Goal: Task Accomplishment & Management: Manage account settings

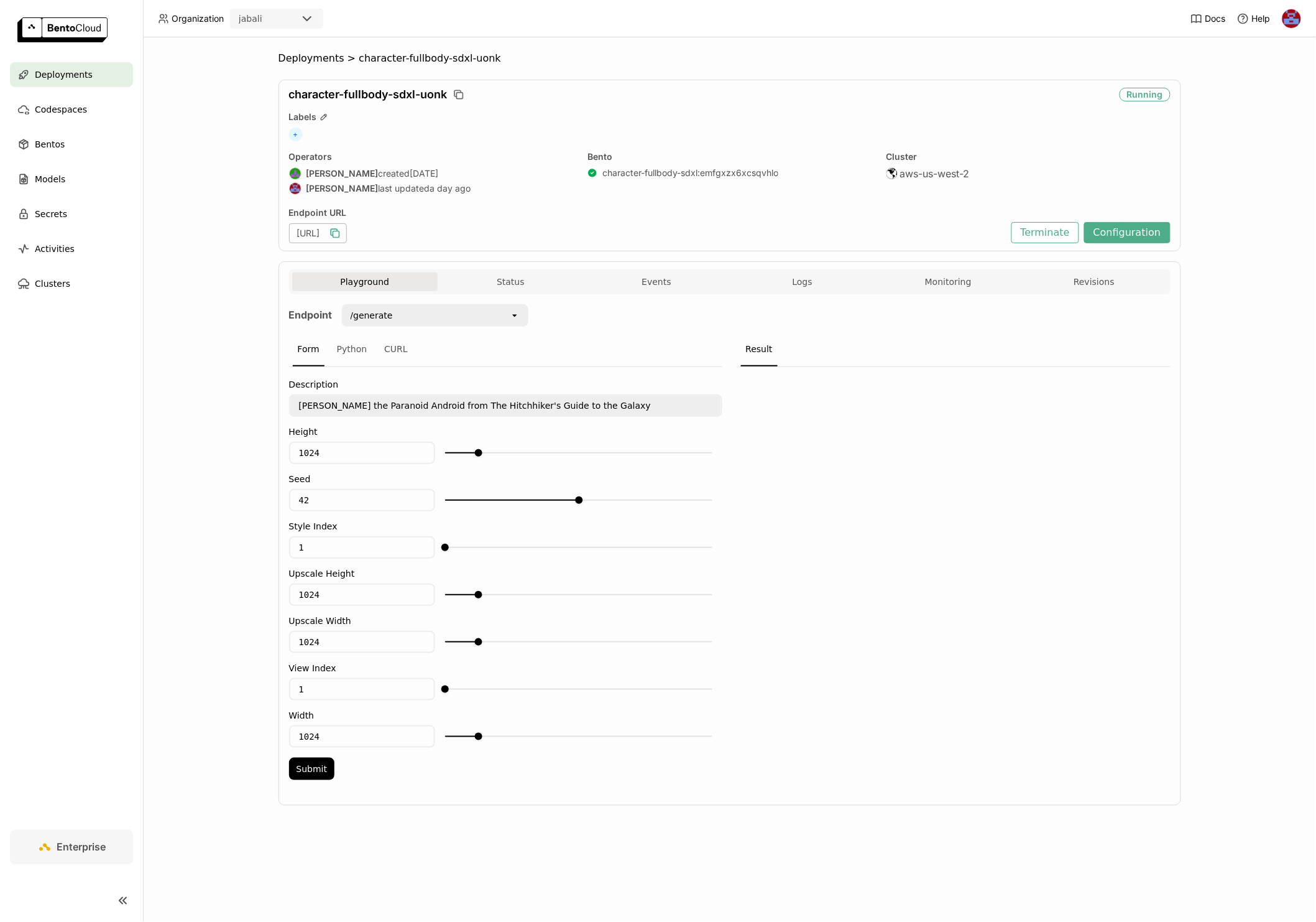
click at [342, 234] on icon "button" at bounding box center [334, 233] width 12 height 12
click at [549, 105] on div "character-fullbody-sdxl-uonk Running Labels + Operators Shenyang Zhao created 9…" at bounding box center [730, 166] width 903 height 171
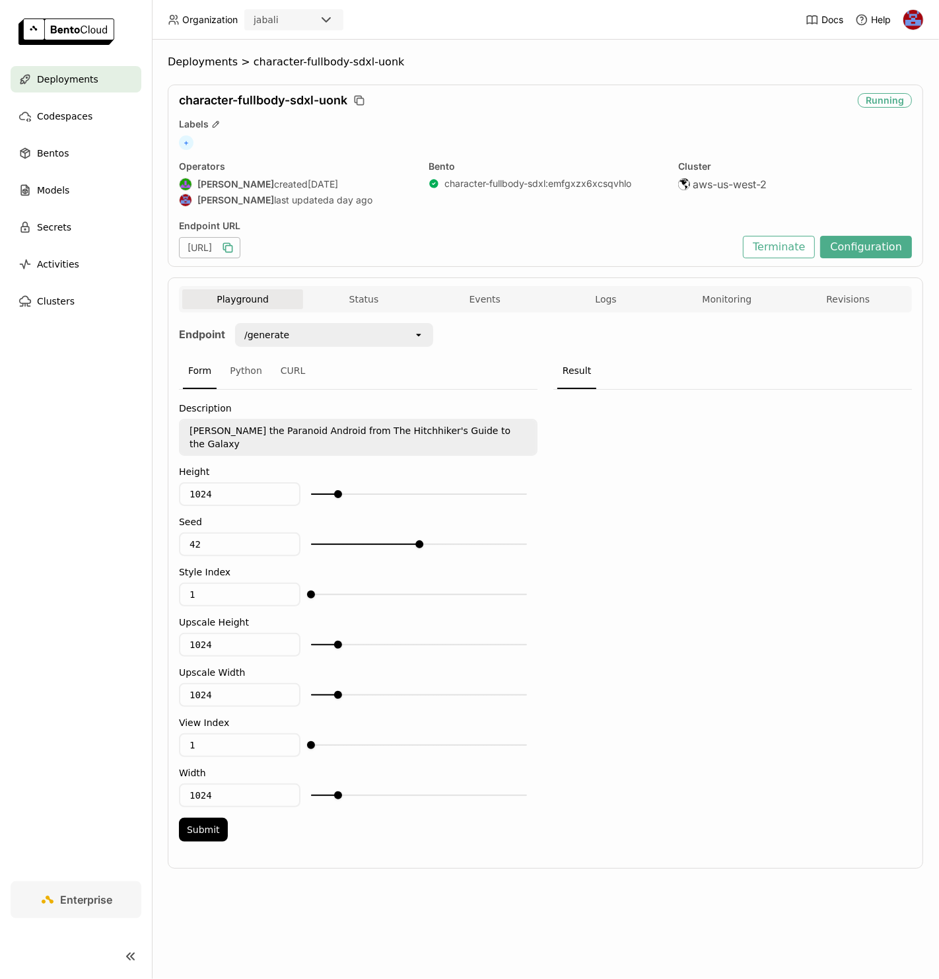
click at [566, 175] on div "Bento character-fullbody-sdxl : emfgxzx6xcsqvhlo" at bounding box center [546, 184] width 234 height 49
click at [695, 188] on span "aws-us-west-2" at bounding box center [730, 184] width 74 height 13
click at [232, 246] on icon "button" at bounding box center [229, 249] width 7 height 7
click at [234, 245] on icon "button" at bounding box center [227, 247] width 13 height 13
click at [288, 328] on div "/generate" at bounding box center [324, 334] width 177 height 21
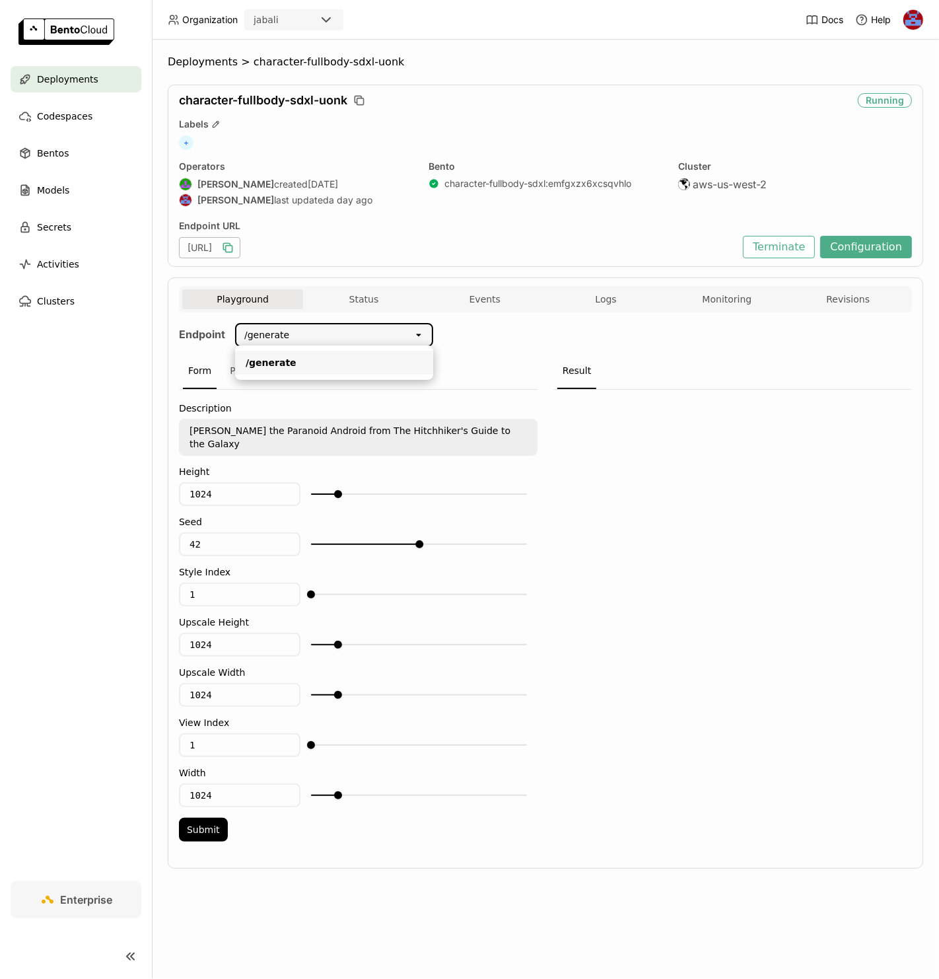
click at [569, 355] on div "Result" at bounding box center [576, 371] width 39 height 36
click at [287, 374] on div "CURL" at bounding box center [293, 371] width 36 height 36
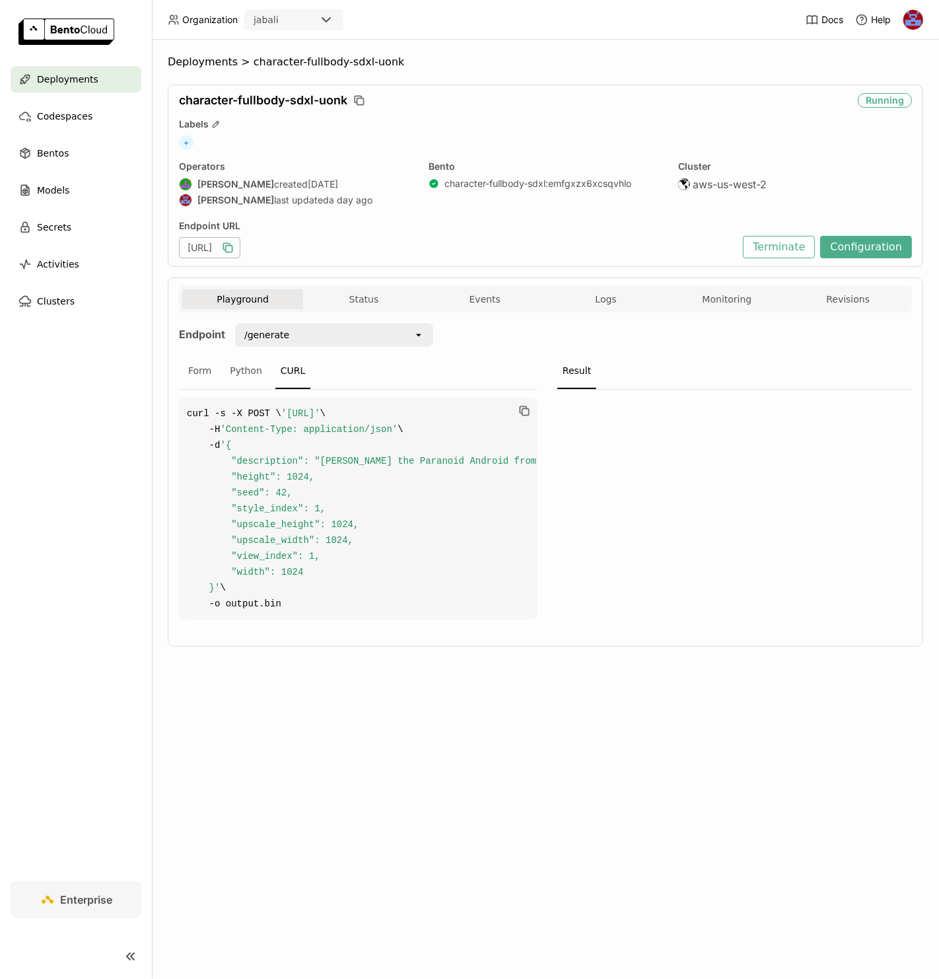
click at [389, 450] on code "curl -s -X POST \ 'https://character-fullbody-sdxl-uonk.jabali-auw2.bentoml.ai/…" at bounding box center [358, 509] width 359 height 222
click at [526, 412] on icon "button" at bounding box center [524, 410] width 13 height 13
click at [695, 297] on button "Monitoring" at bounding box center [726, 299] width 121 height 20
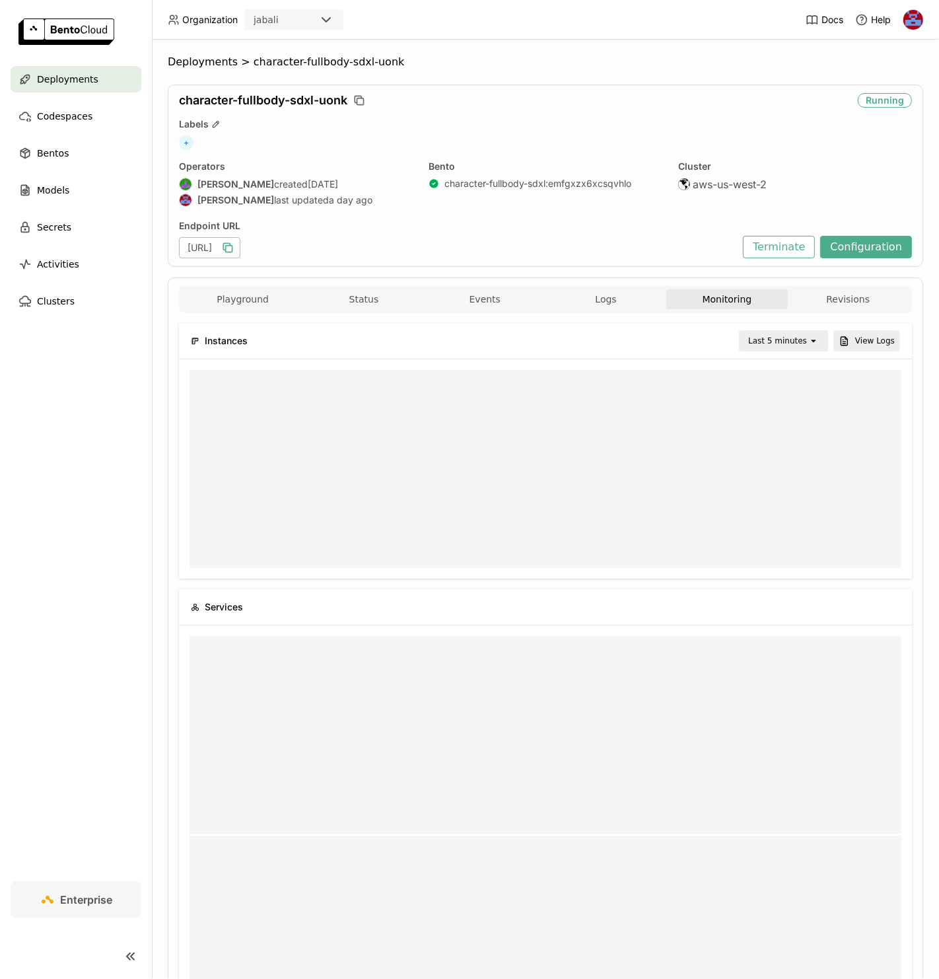
scroll to position [11, 11]
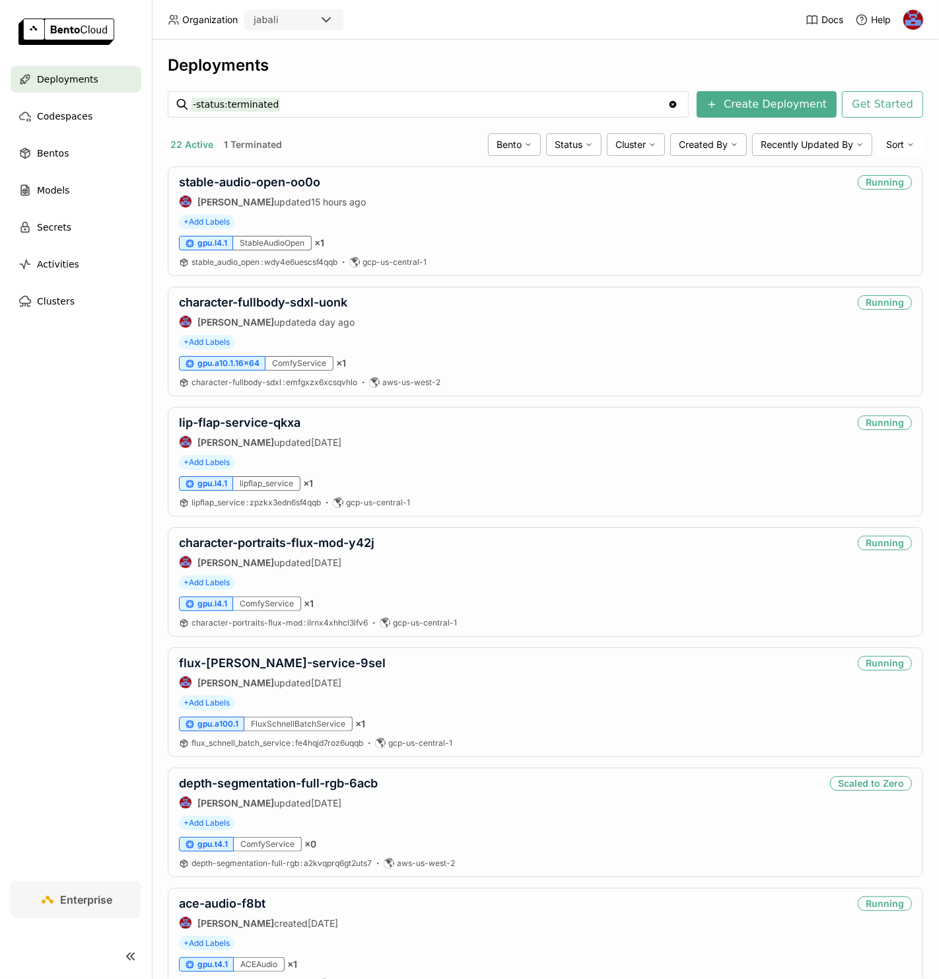
scroll to position [1118, 0]
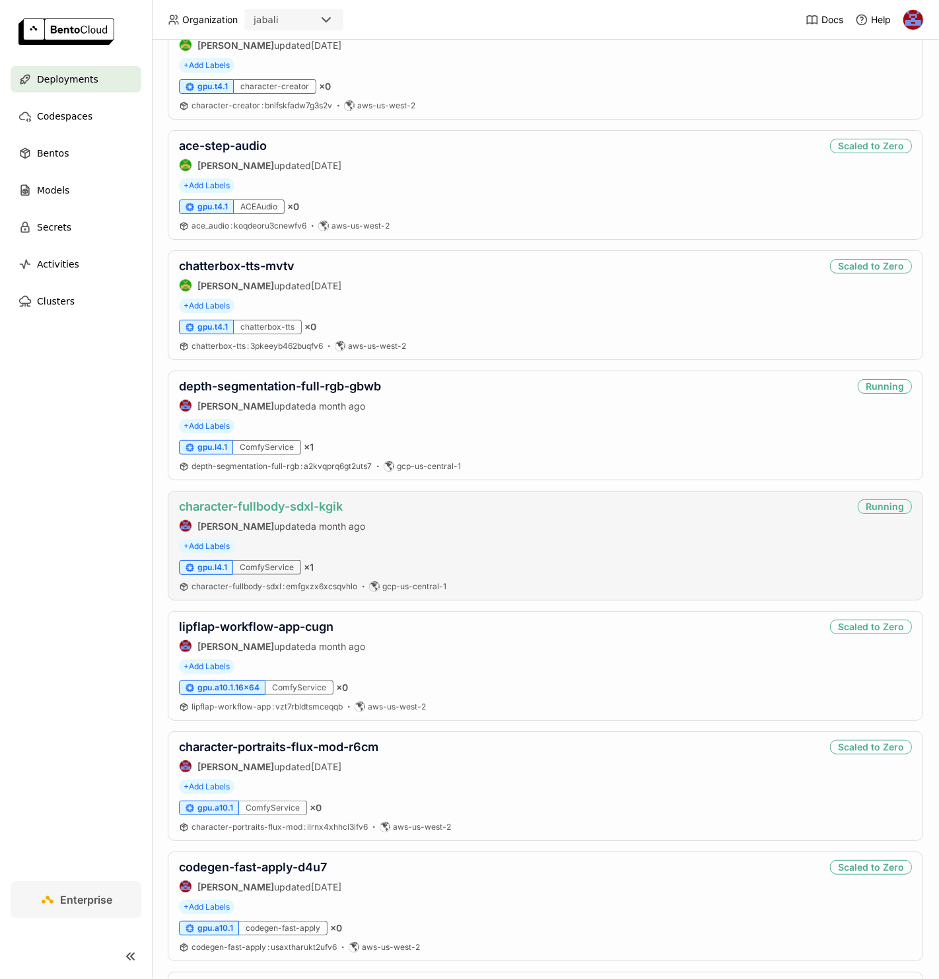
click at [311, 511] on link "character-fullbody-sdxl-kgik" at bounding box center [261, 506] width 164 height 14
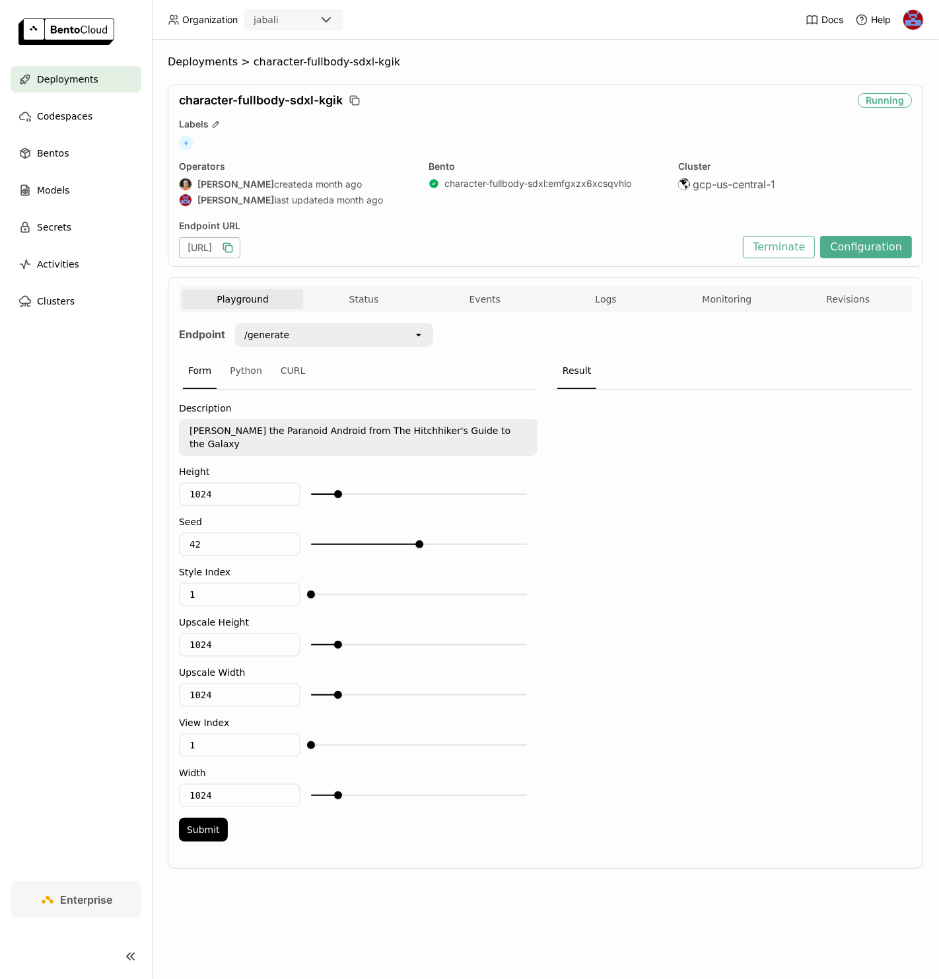
click at [234, 246] on icon "button" at bounding box center [227, 247] width 13 height 13
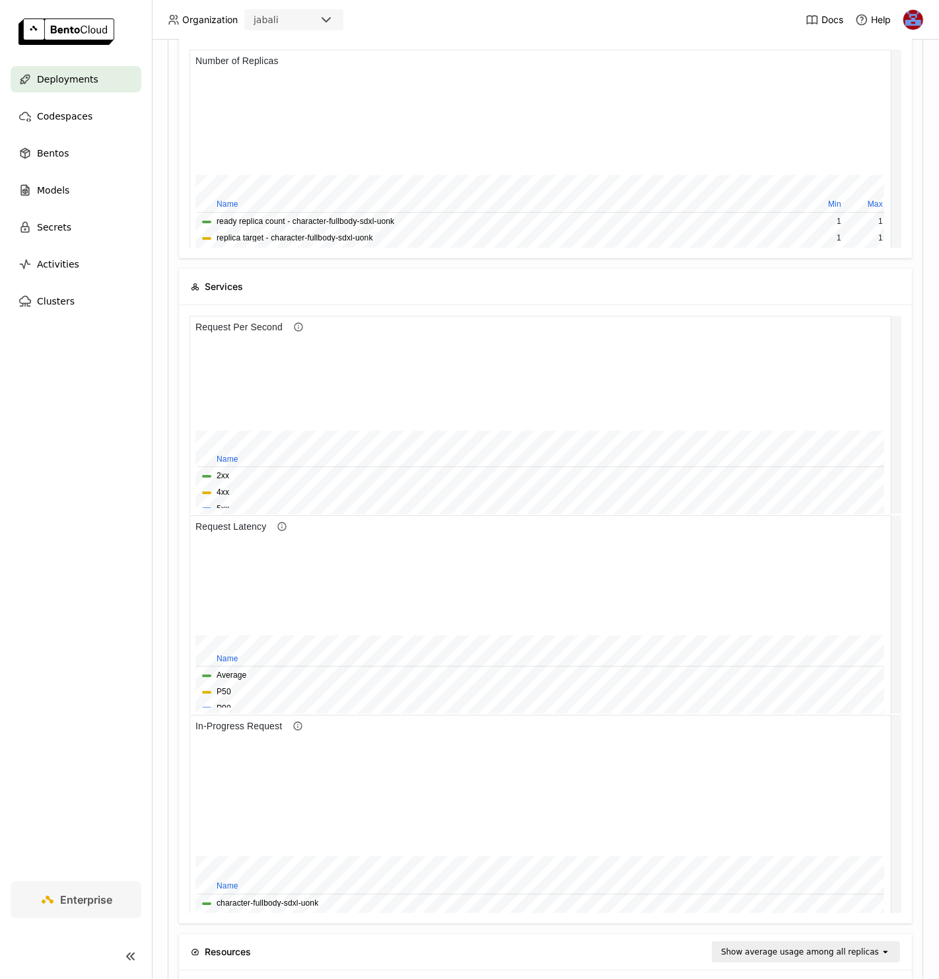
scroll to position [346, 0]
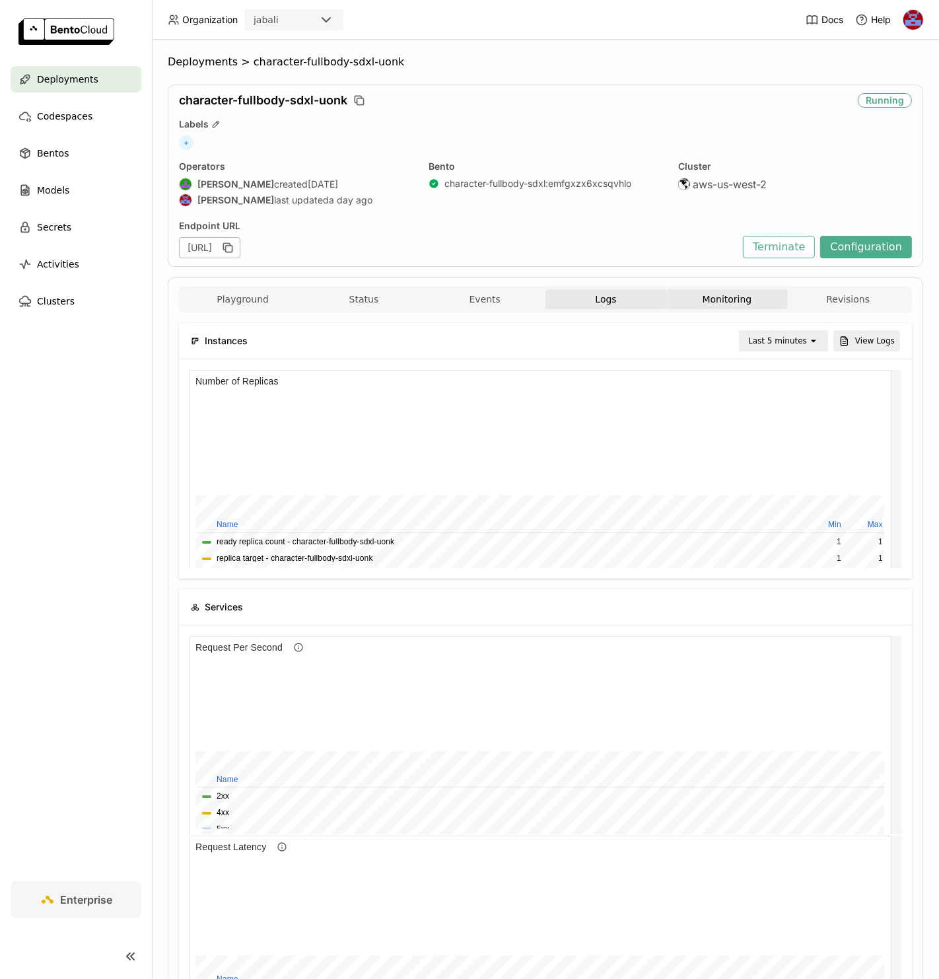
click at [596, 299] on span "Logs" at bounding box center [605, 299] width 21 height 12
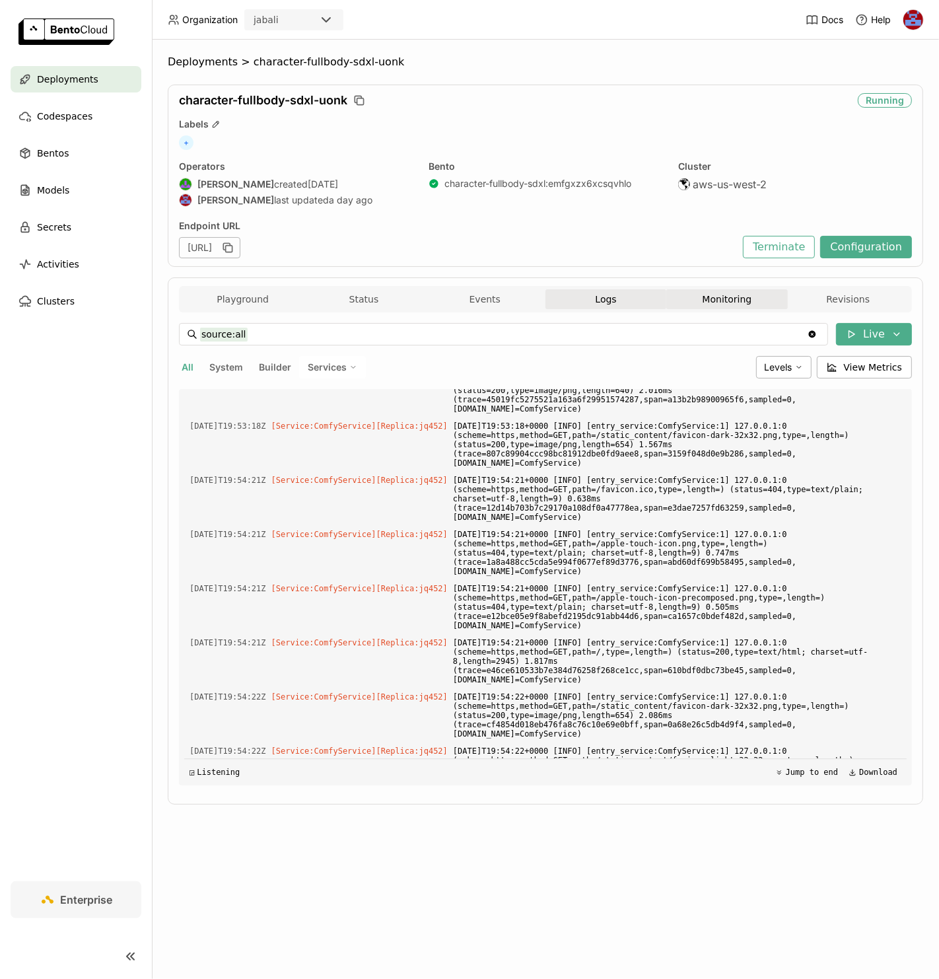
click at [729, 293] on button "Monitoring" at bounding box center [726, 299] width 121 height 20
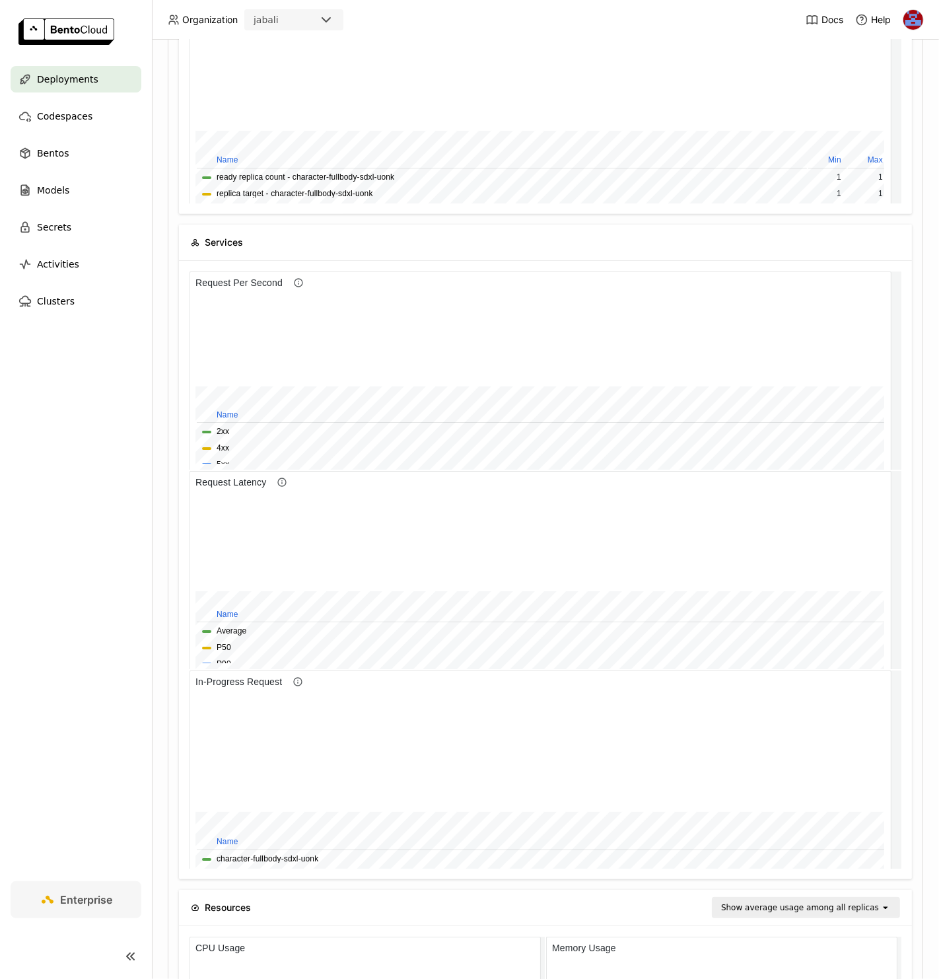
click at [896, 502] on div at bounding box center [545, 570] width 733 height 618
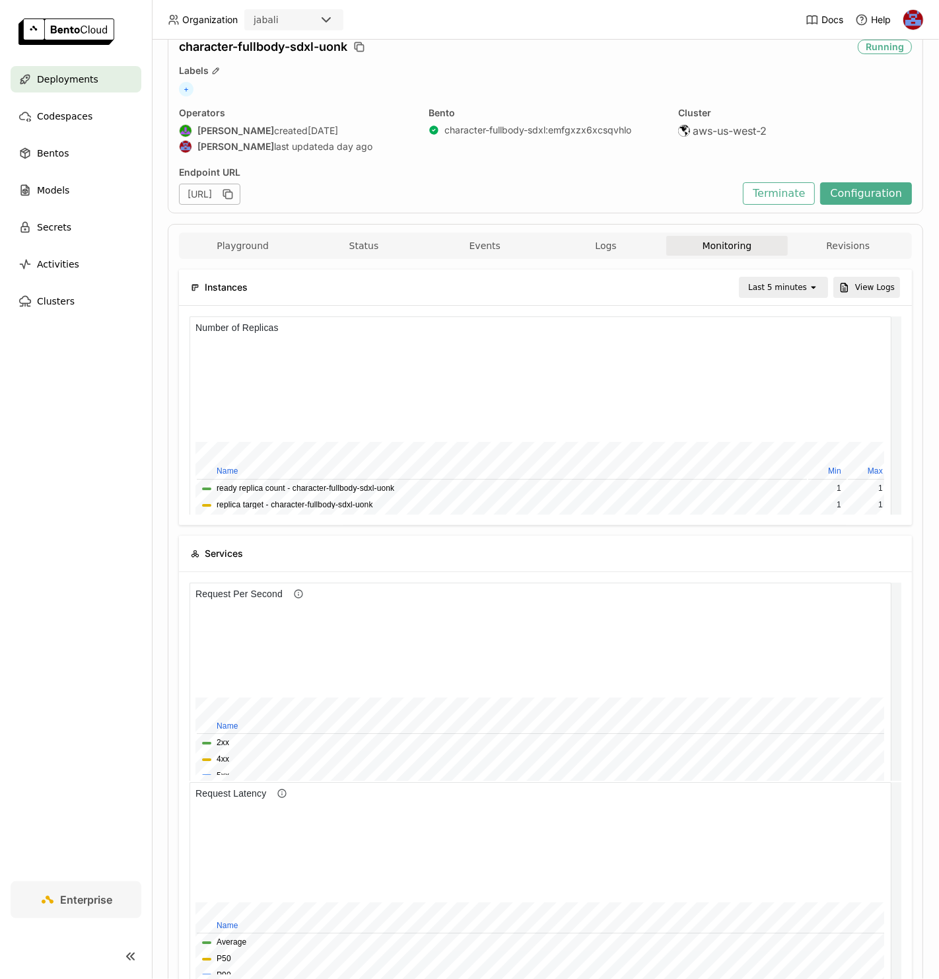
scroll to position [50, 0]
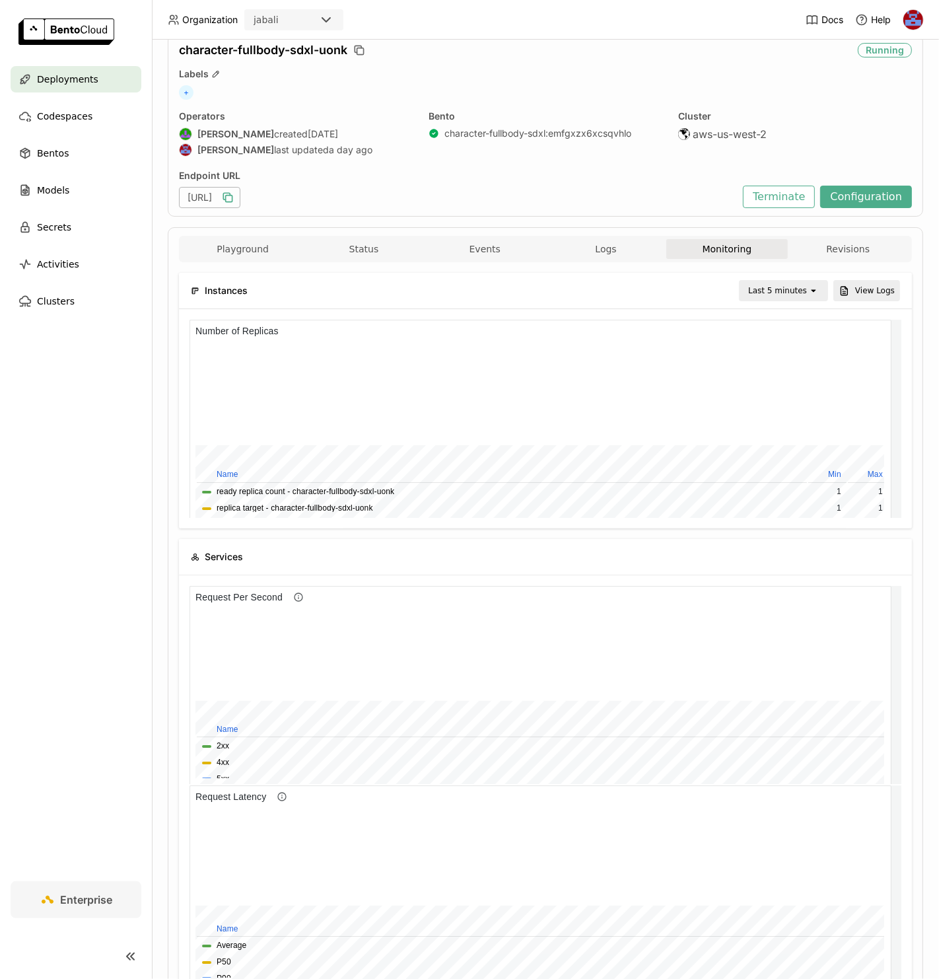
click at [234, 196] on icon "button" at bounding box center [227, 197] width 13 height 13
click at [603, 254] on span "Logs" at bounding box center [605, 249] width 21 height 12
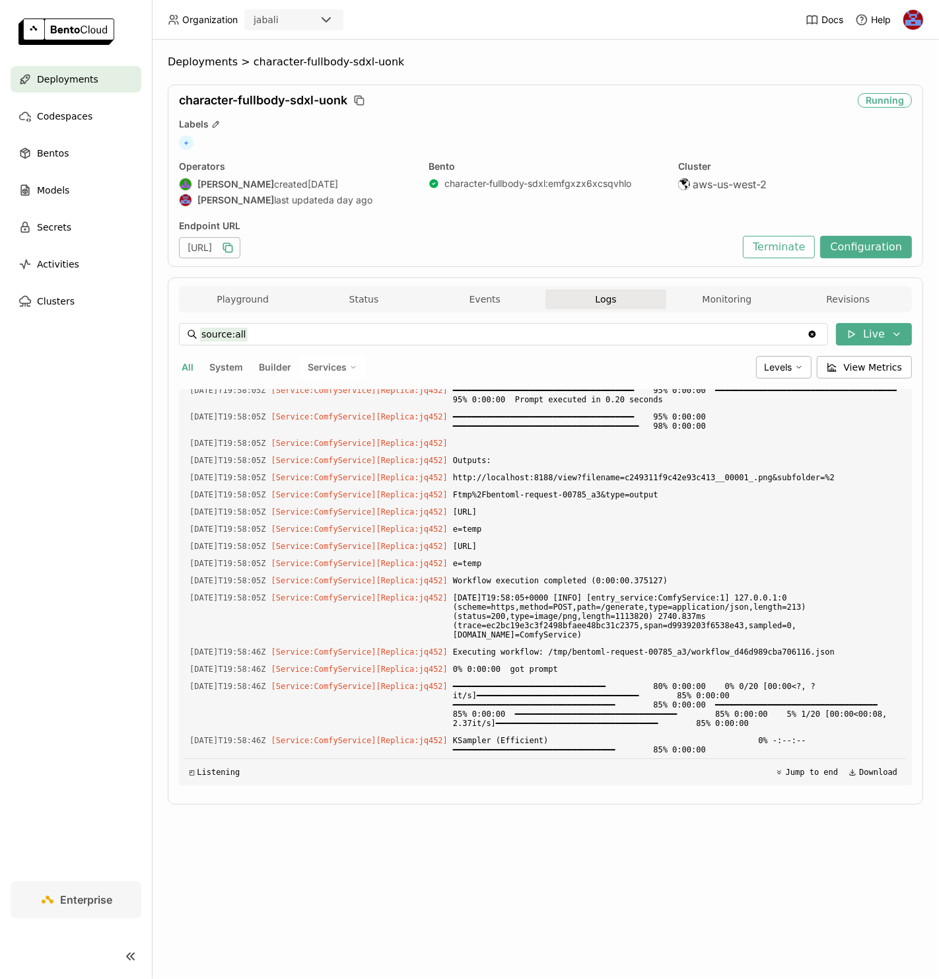
scroll to position [4120, 0]
click at [726, 301] on button "Monitoring" at bounding box center [726, 299] width 121 height 20
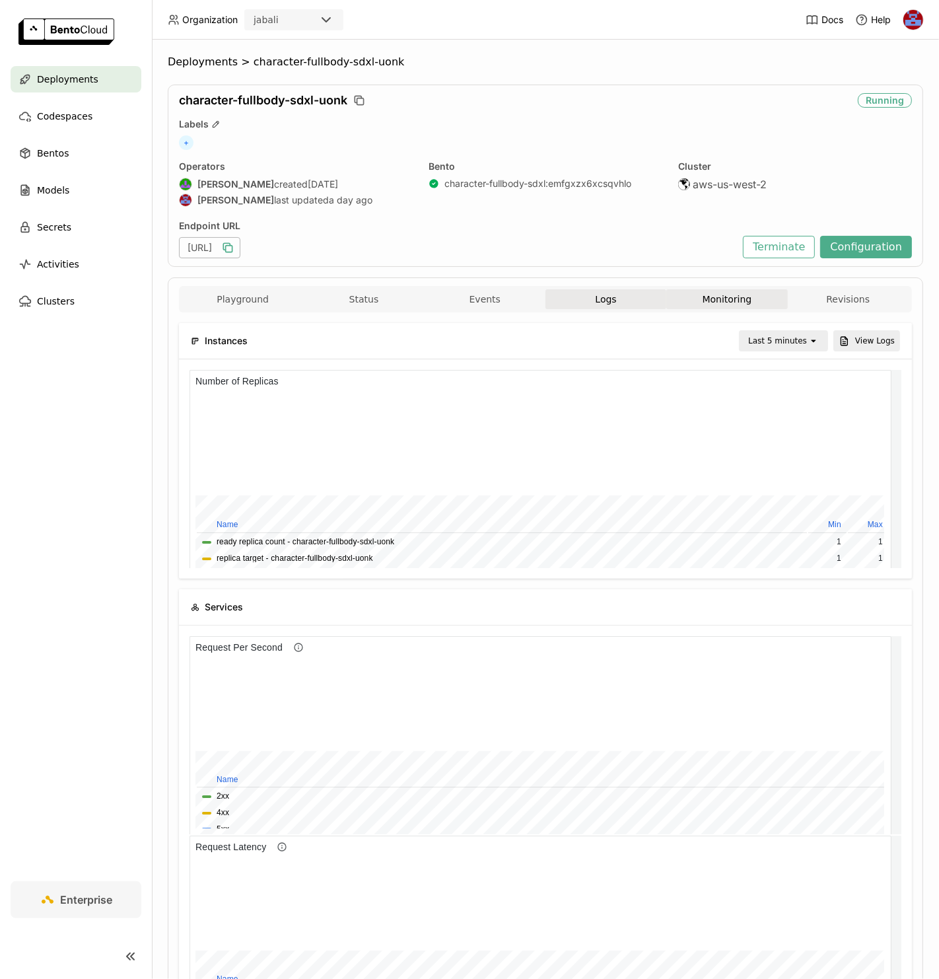
click at [596, 299] on span "Logs" at bounding box center [605, 299] width 21 height 12
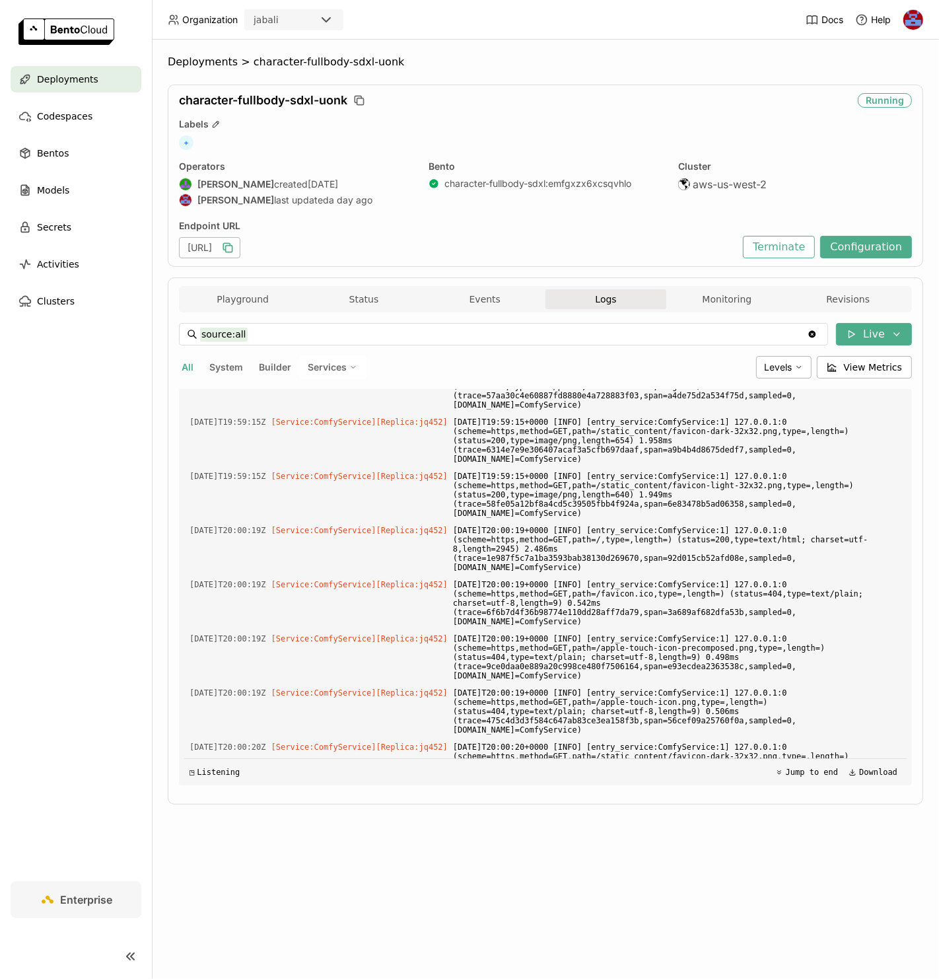
scroll to position [12912, 0]
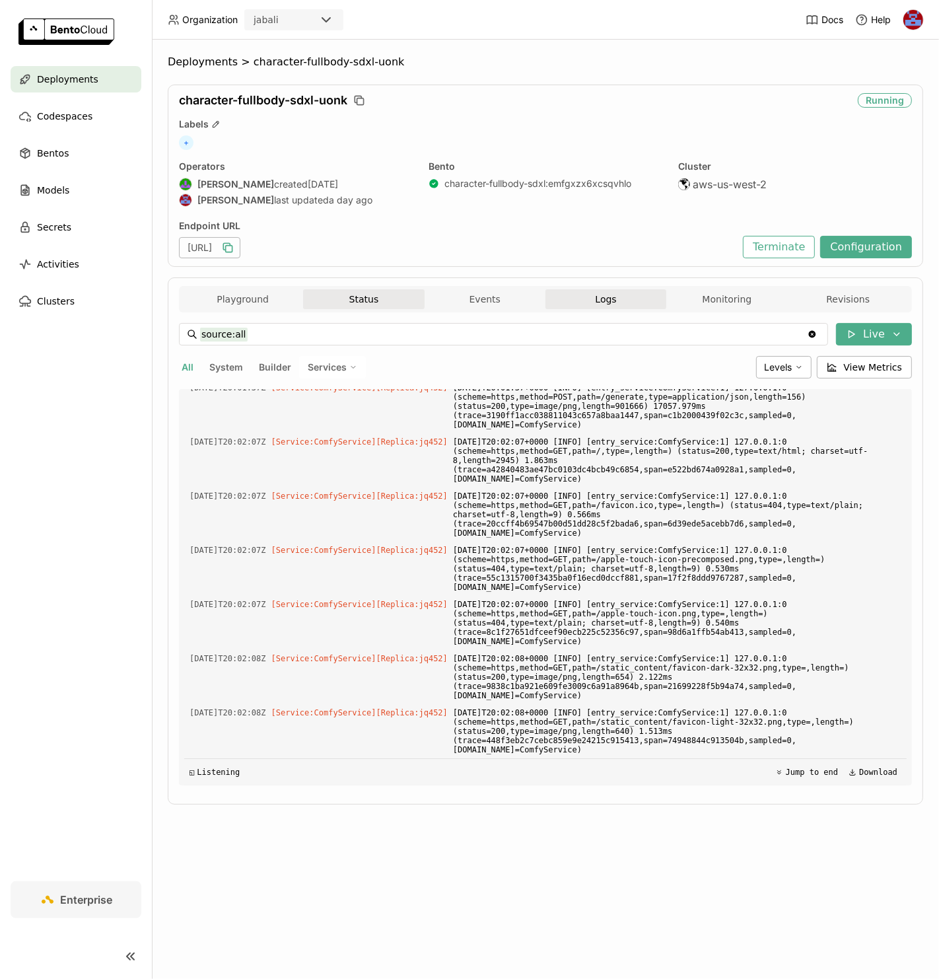
click at [386, 299] on button "Status" at bounding box center [363, 299] width 121 height 20
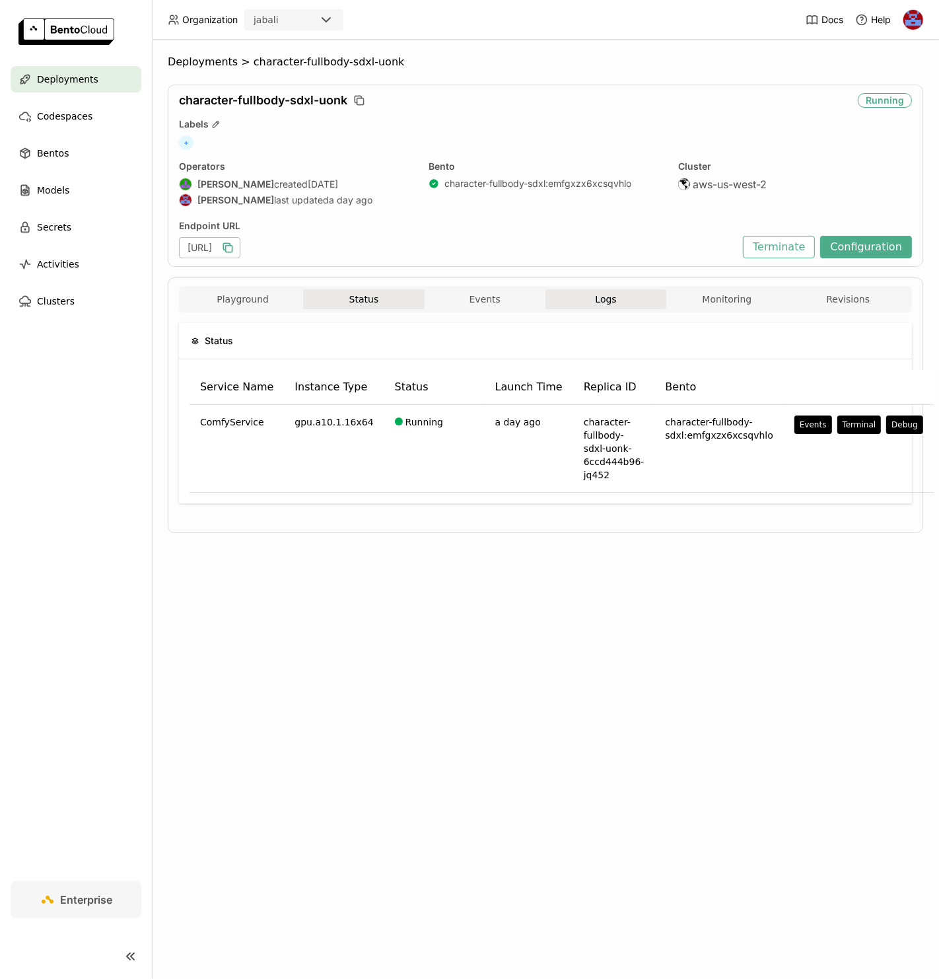
click at [617, 299] on button "Logs" at bounding box center [606, 299] width 121 height 20
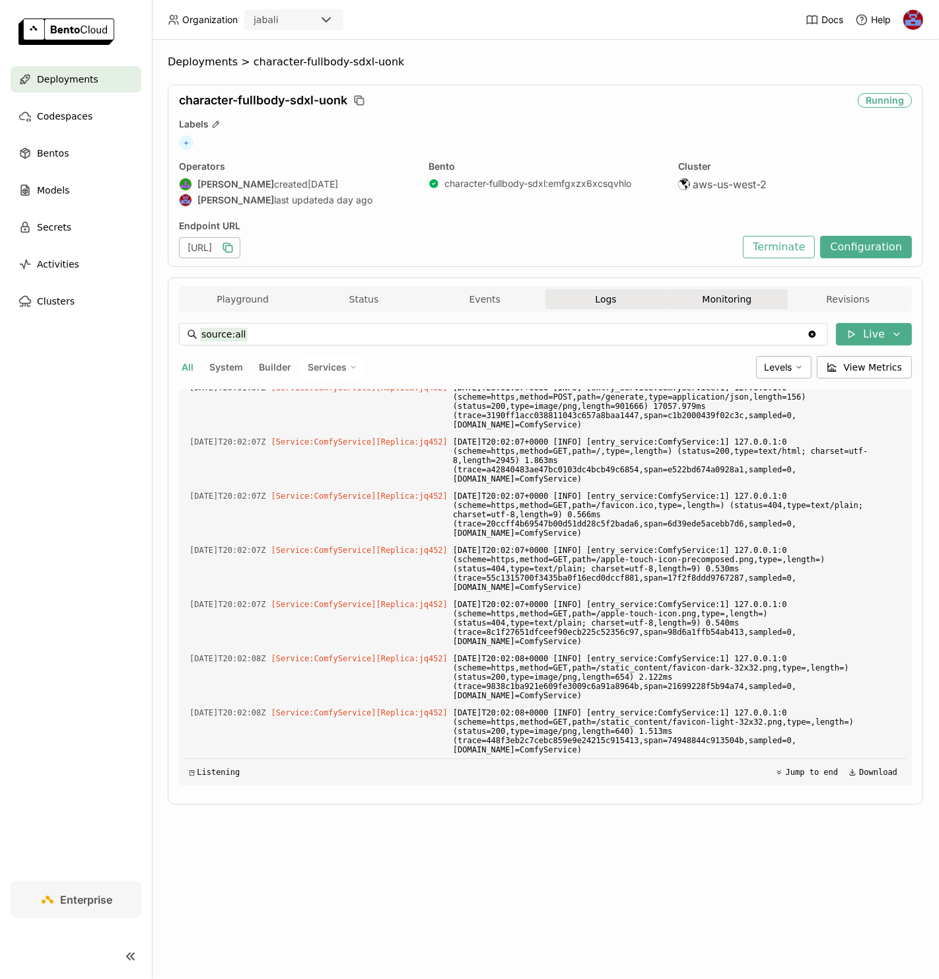
click at [721, 293] on button "Monitoring" at bounding box center [726, 299] width 121 height 20
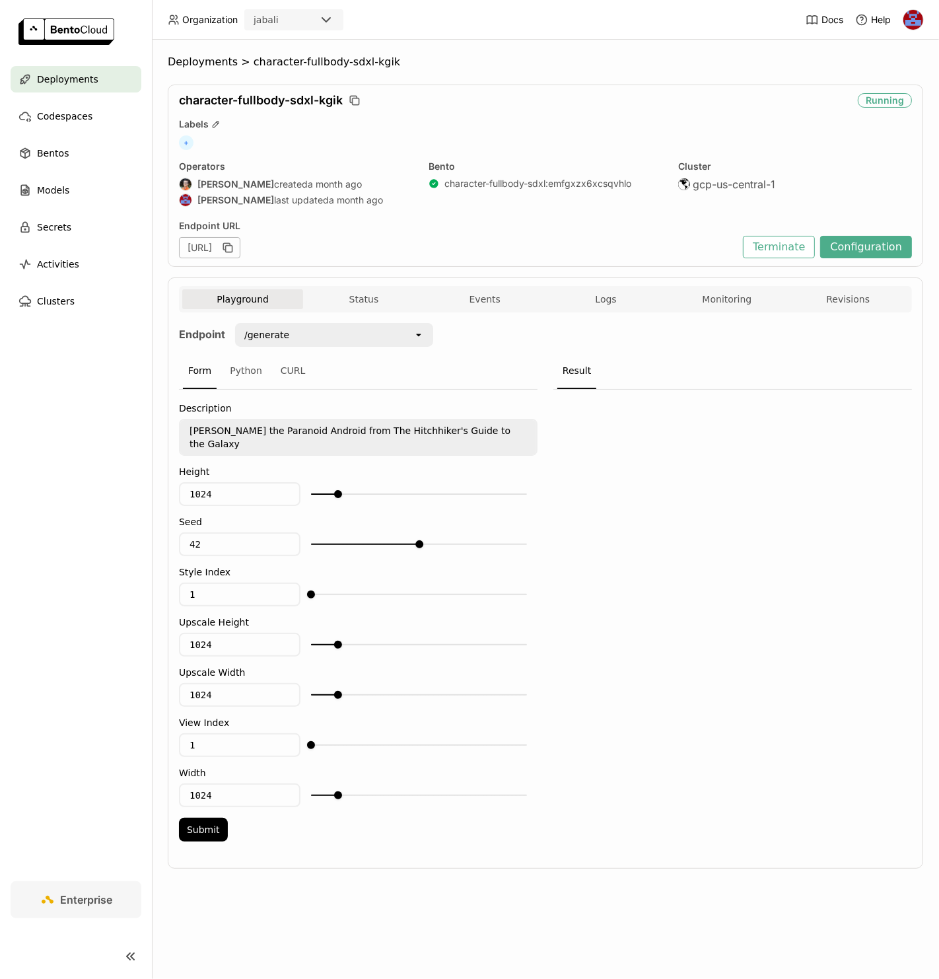
click at [740, 100] on div "character-fullbody-sdxl-kgik" at bounding box center [516, 100] width 674 height 15
click at [859, 253] on button "Configuration" at bounding box center [866, 247] width 92 height 22
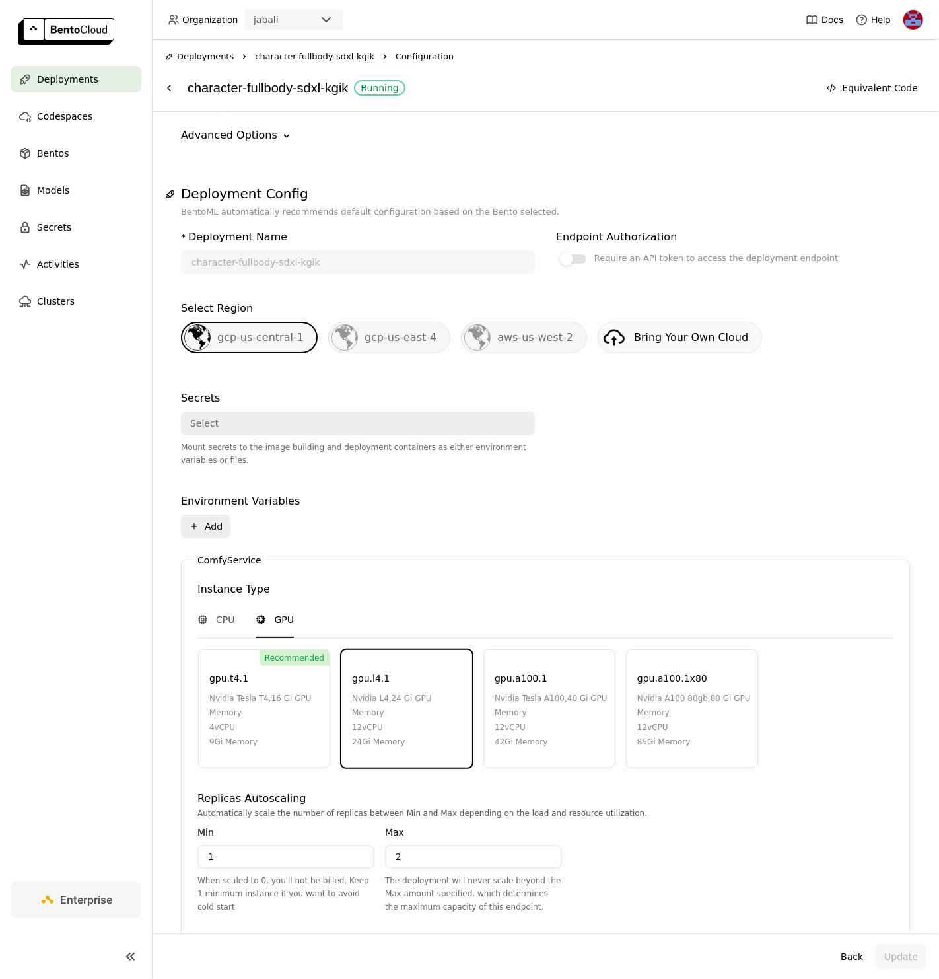
scroll to position [302, 0]
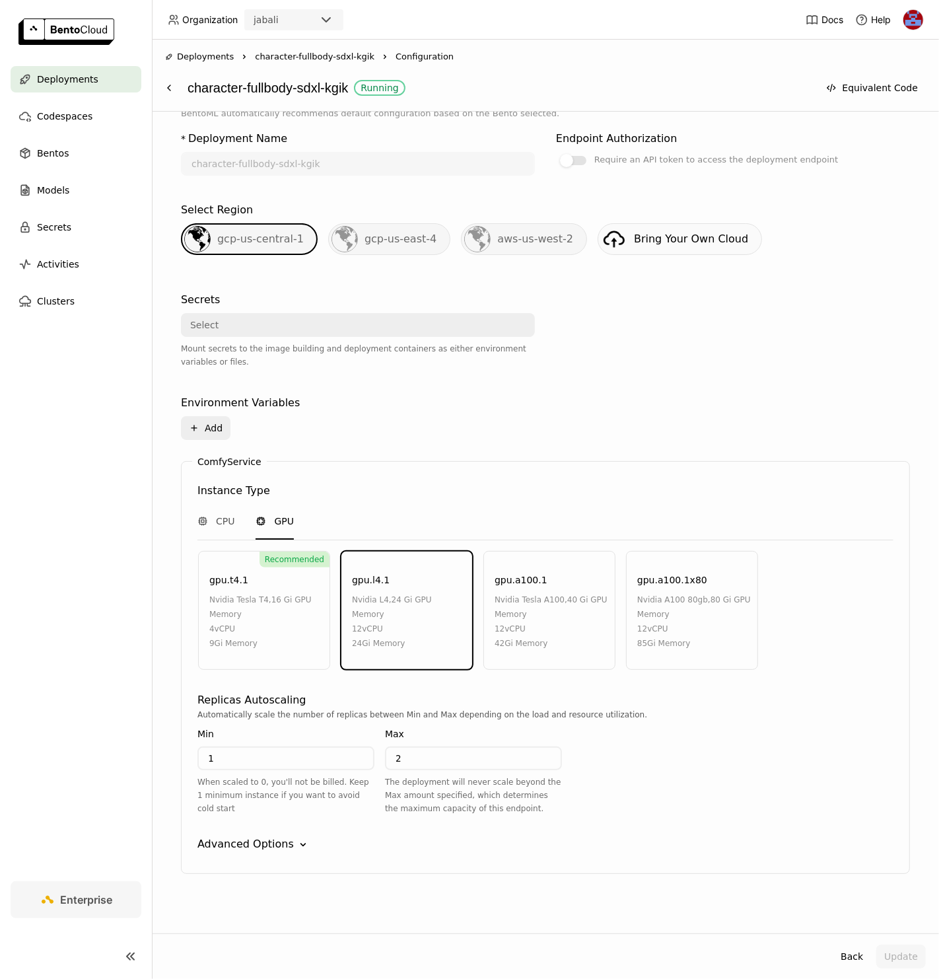
click at [242, 756] on input "1" at bounding box center [286, 758] width 174 height 21
type input "0"
click at [452, 746] on div "2" at bounding box center [473, 758] width 177 height 24
click at [452, 752] on input "2" at bounding box center [473, 758] width 174 height 21
type input "1"
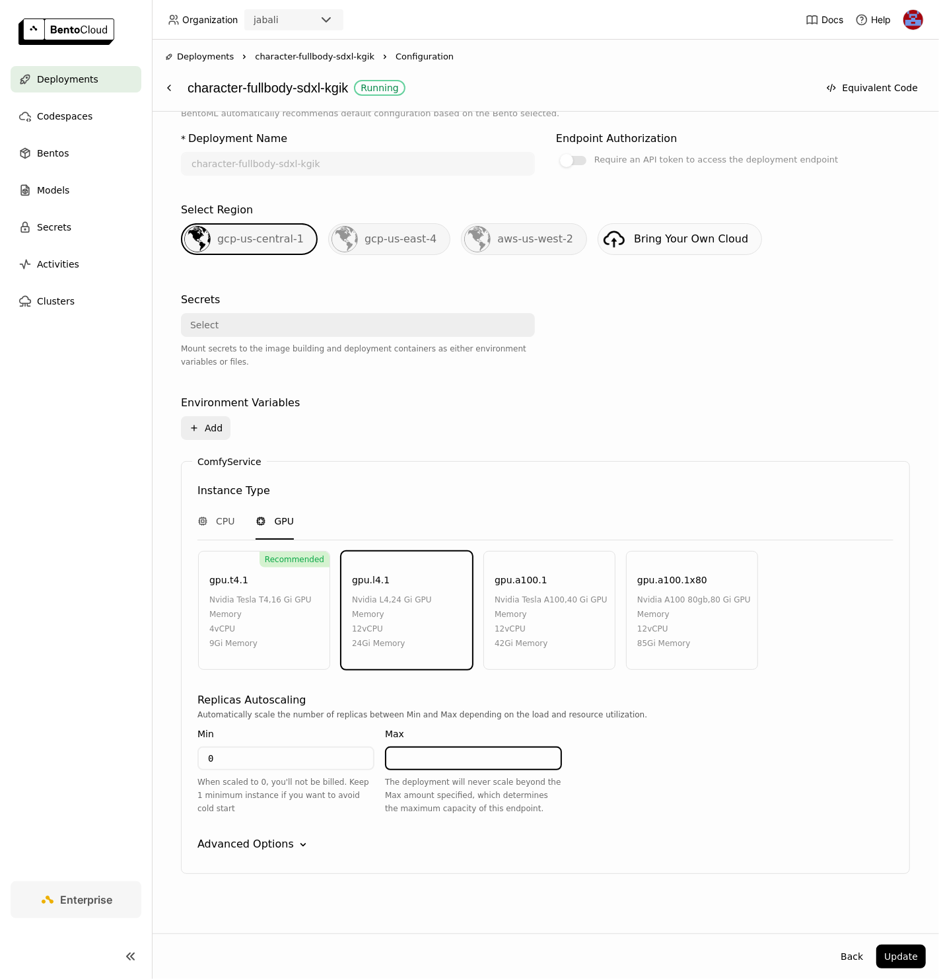
type input "2"
click at [911, 960] on button "Update" at bounding box center [901, 956] width 50 height 24
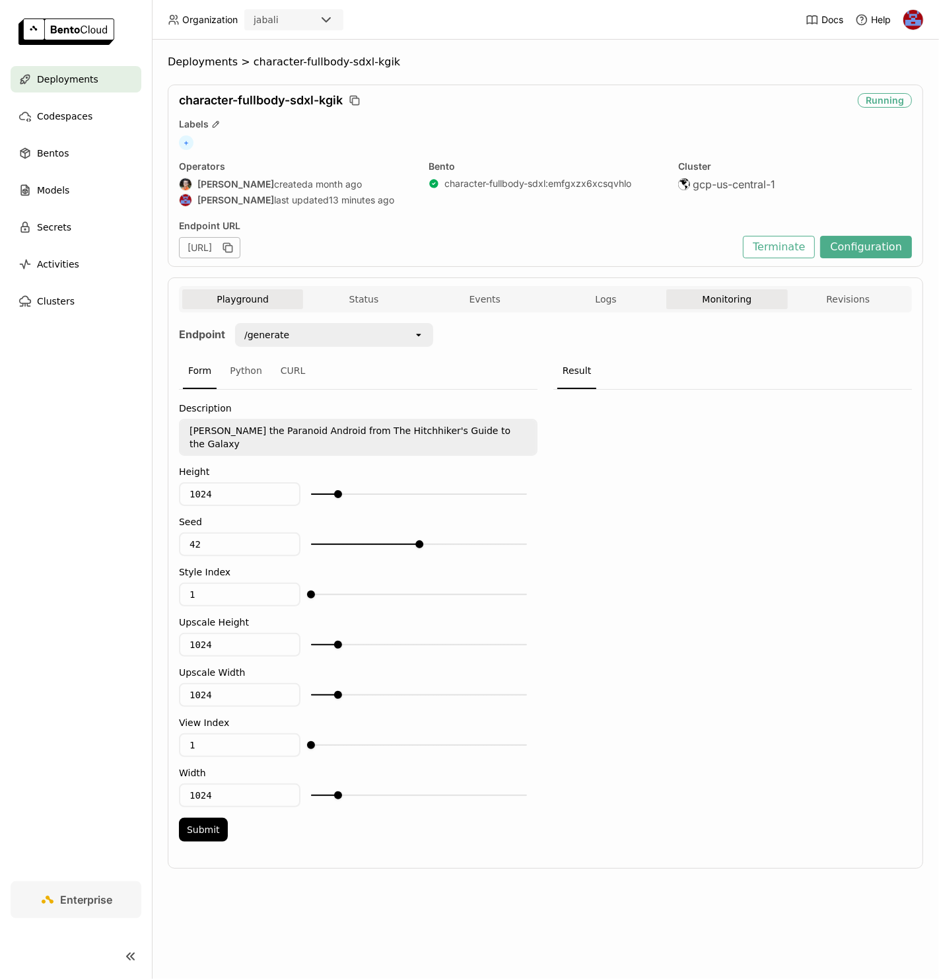
click at [731, 303] on button "Monitoring" at bounding box center [726, 299] width 121 height 20
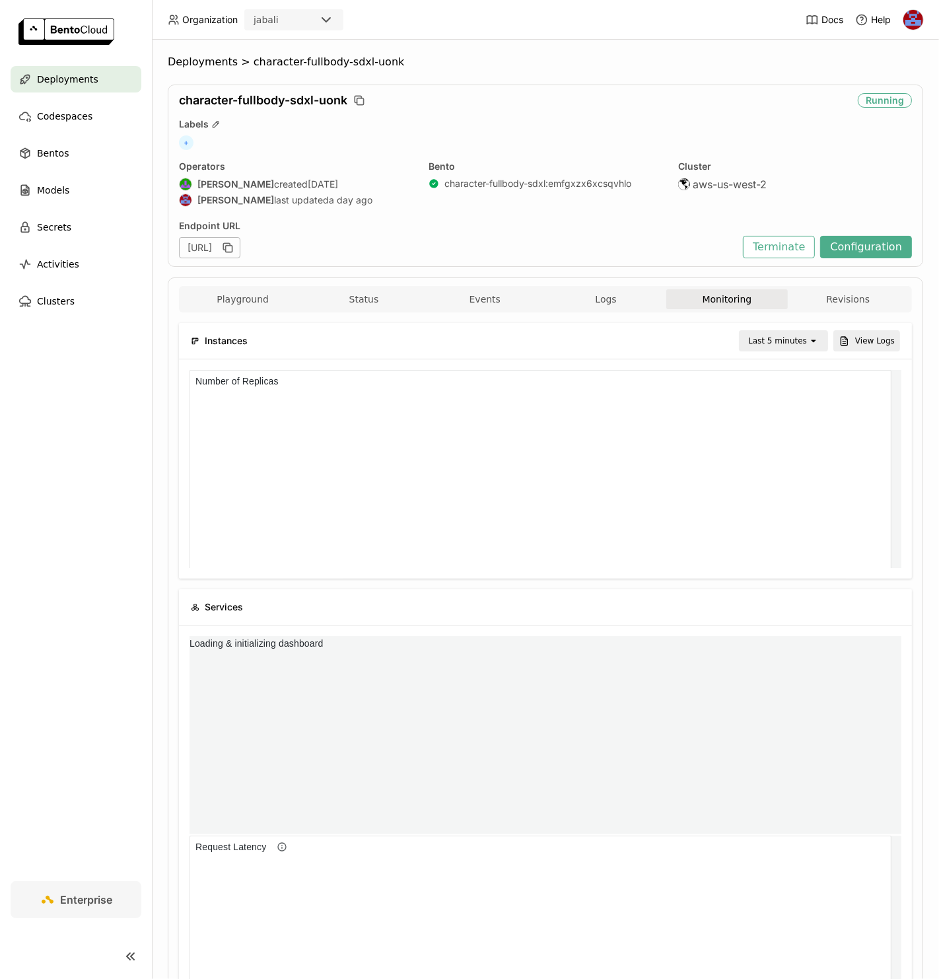
scroll to position [193, 227]
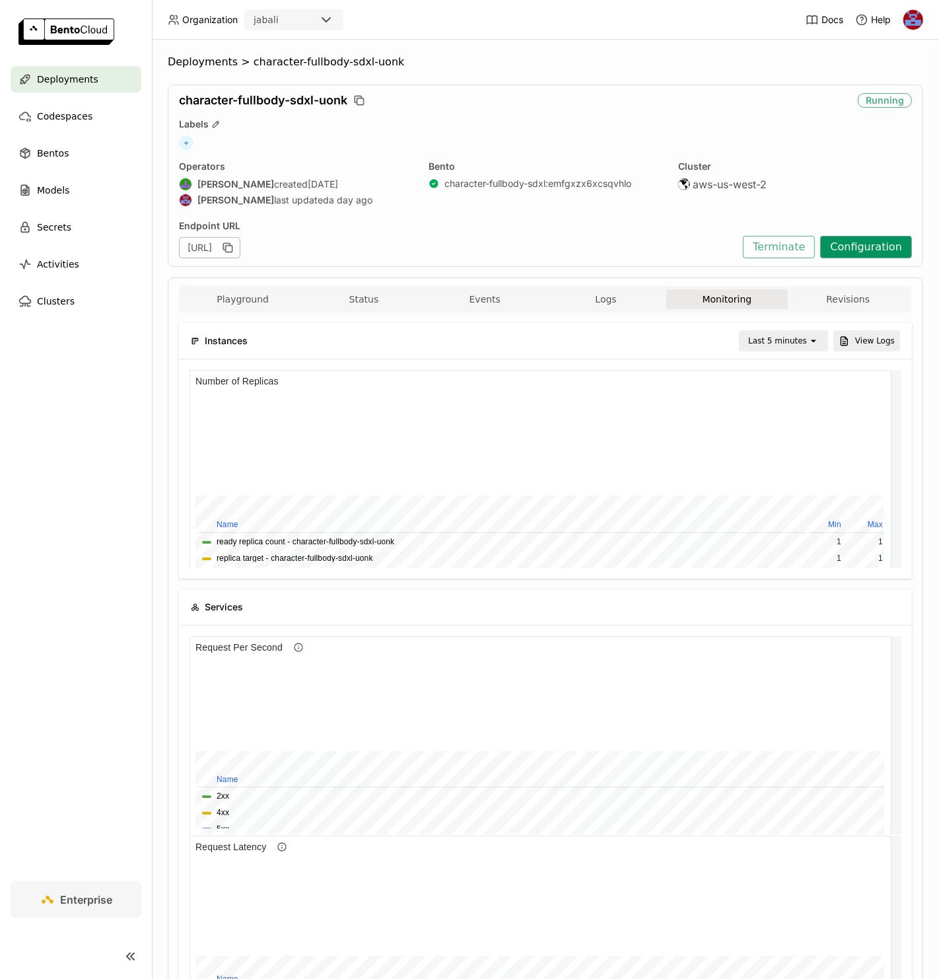
click at [857, 245] on button "Configuration" at bounding box center [866, 247] width 92 height 22
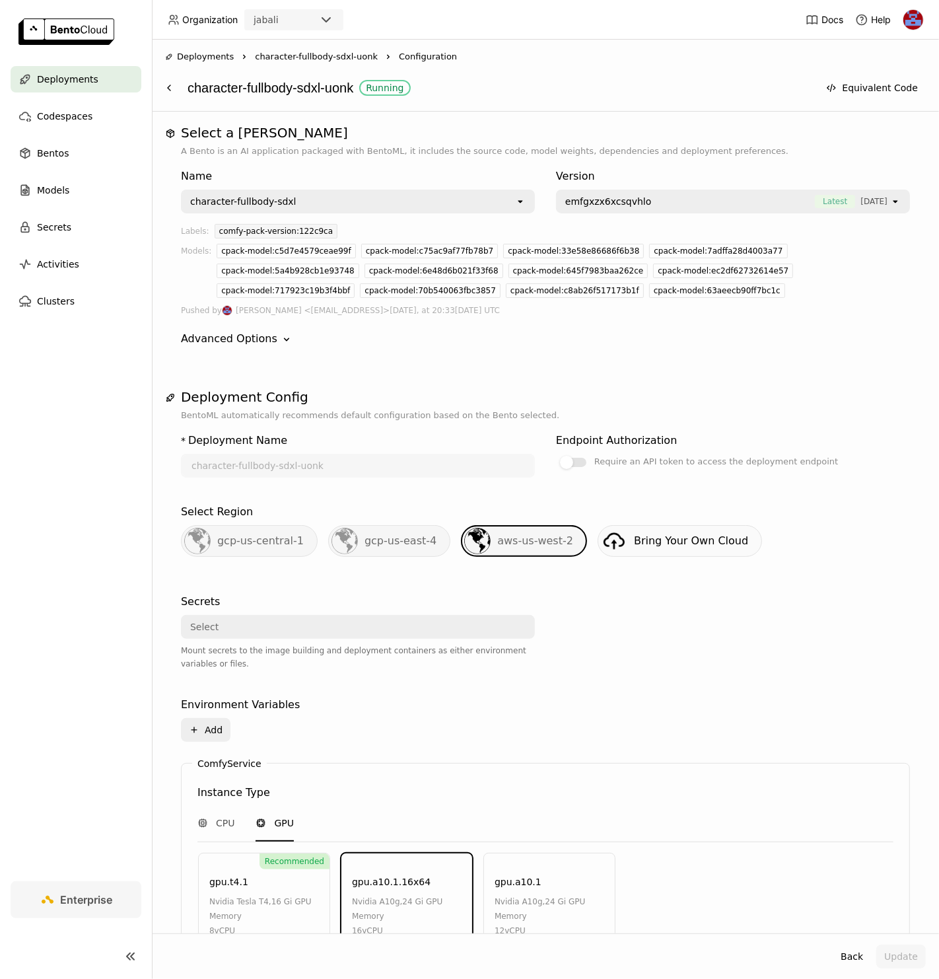
scroll to position [302, 0]
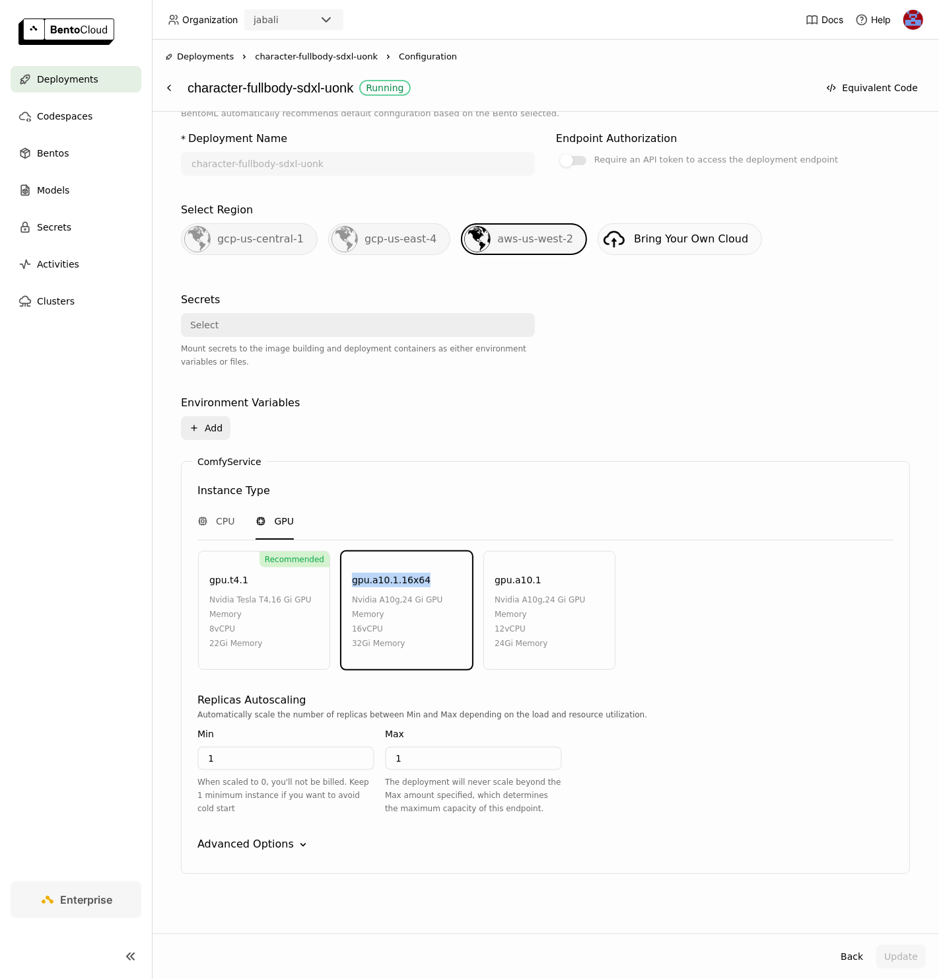
copy div "gpu.a10.1.16x64"
drag, startPoint x: 351, startPoint y: 575, endPoint x: 427, endPoint y: 575, distance: 75.3
click at [427, 575] on div "gpu.a10.1.16x64 nvidia a10g , 24 Gi GPU Memory 16 vCPU 32Gi Memory" at bounding box center [407, 610] width 132 height 119
click at [299, 838] on icon "Down" at bounding box center [303, 844] width 13 height 13
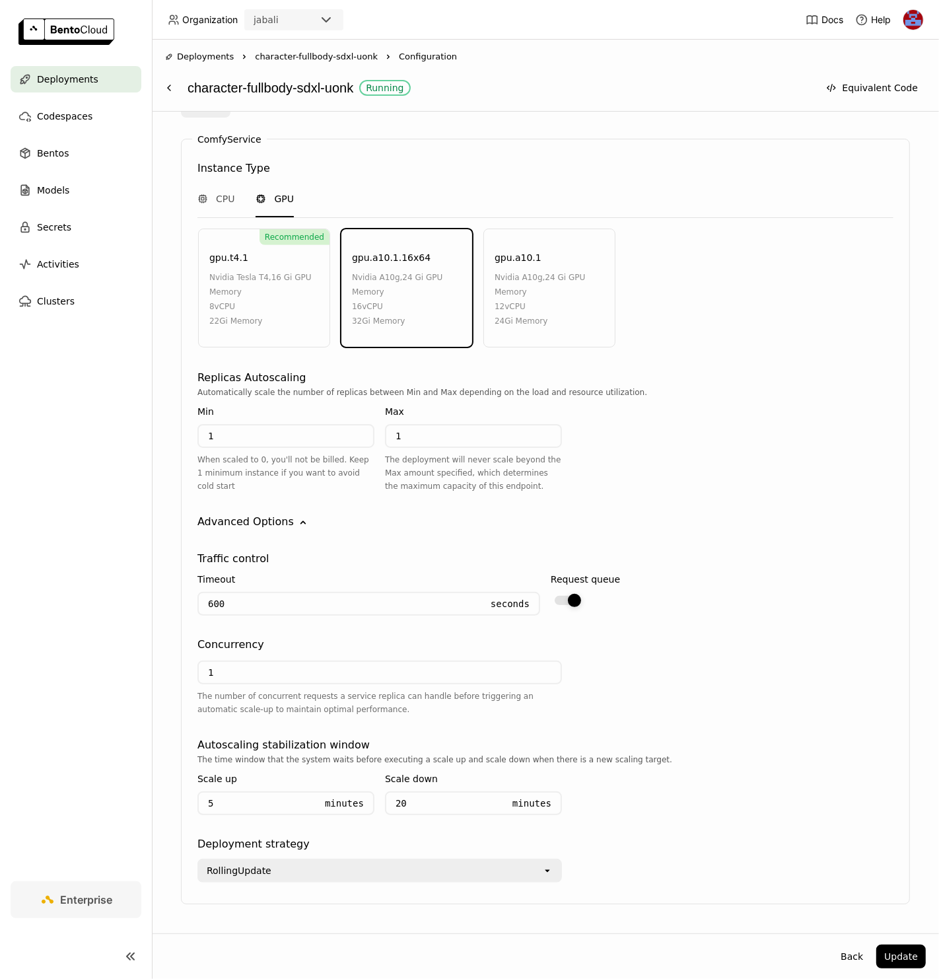
scroll to position [650, 0]
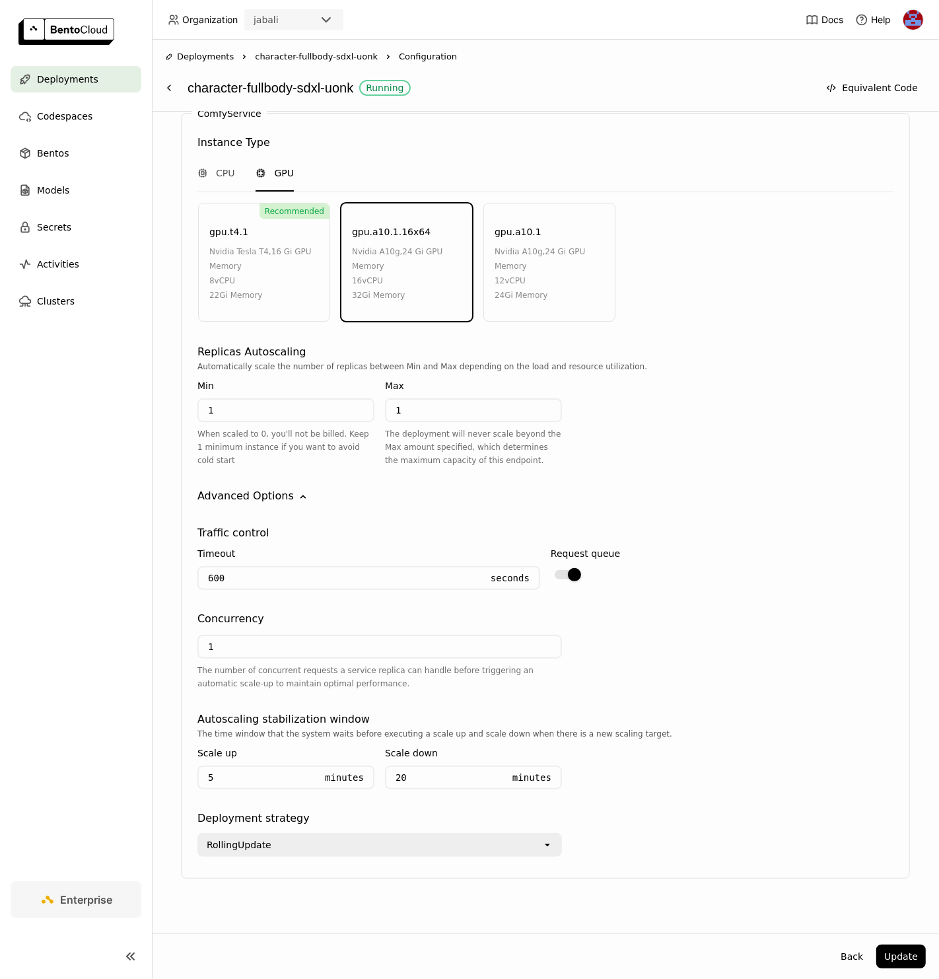
click at [629, 306] on div "Recommended gpu.t4.1 nvidia tesla t4 , 16 Gi GPU Memory 8 vCPU 22Gi Memory gpu.…" at bounding box center [545, 263] width 700 height 120
click at [859, 179] on div "CPU GPU" at bounding box center [545, 174] width 696 height 36
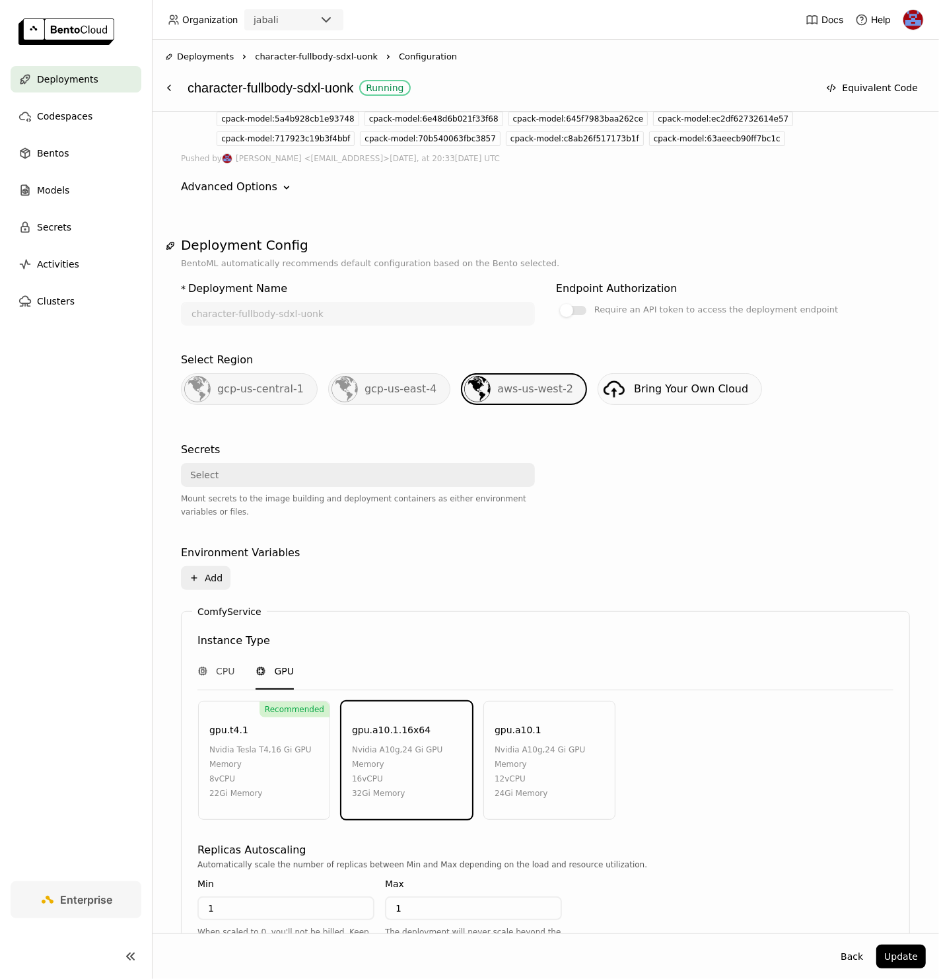
scroll to position [147, 0]
